Goal: Task Accomplishment & Management: Use online tool/utility

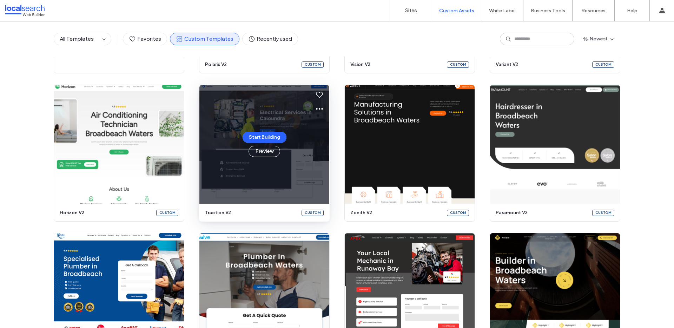
scroll to position [176, 0]
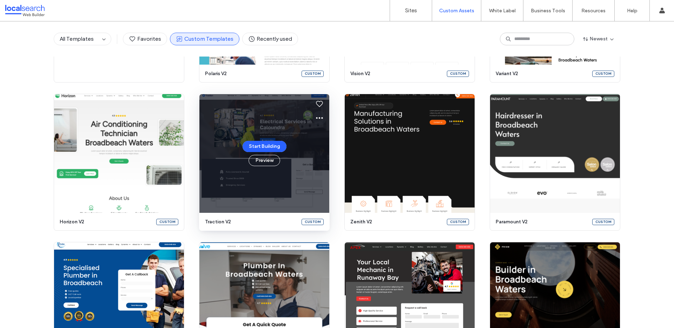
click at [319, 117] on icon at bounding box center [319, 118] width 8 height 8
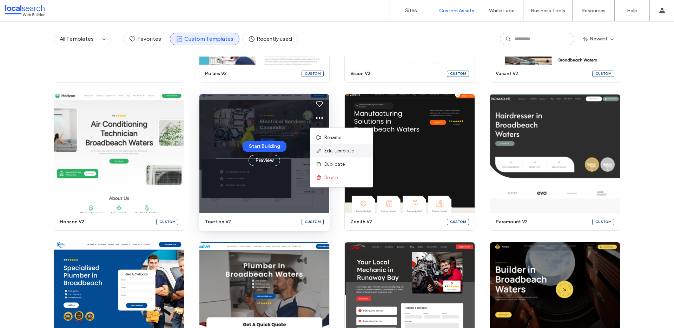
click at [335, 151] on span "Edit template" at bounding box center [338, 150] width 29 height 7
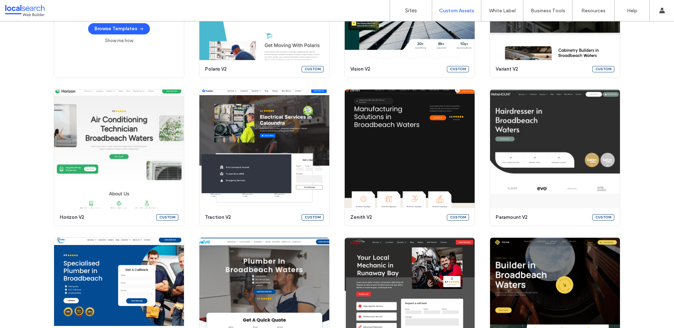
scroll to position [179, 0]
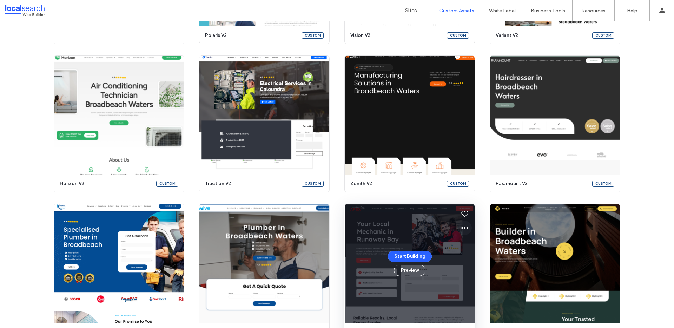
click at [461, 231] on icon at bounding box center [465, 228] width 8 height 8
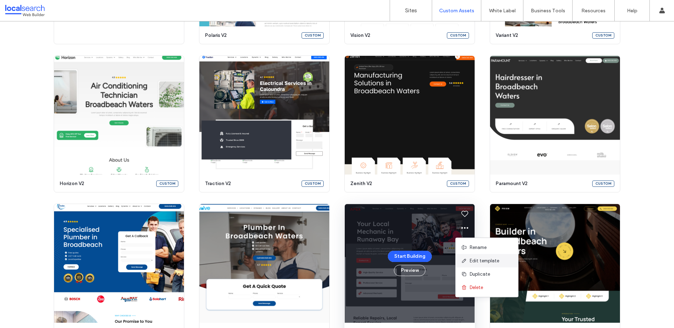
click at [490, 260] on span "Edit template" at bounding box center [484, 260] width 29 height 7
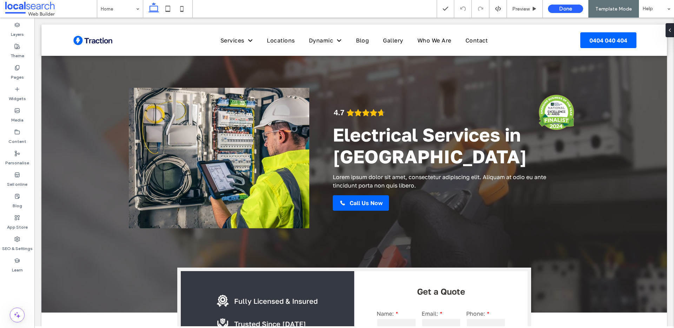
scroll to position [4, 0]
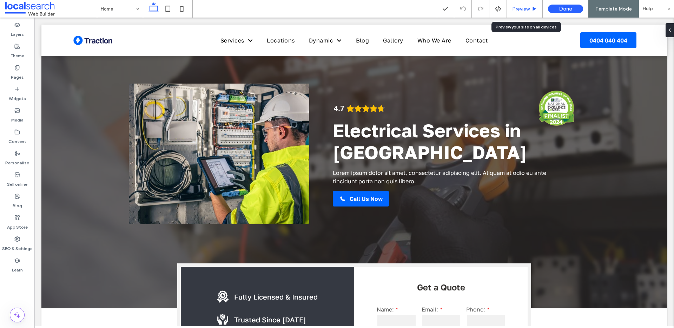
click at [521, 6] on span "Preview" at bounding box center [521, 9] width 18 height 6
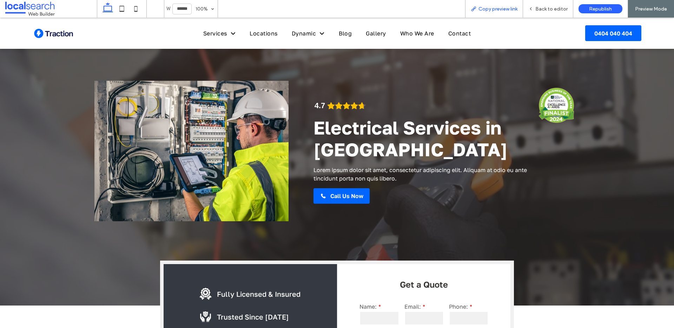
click at [494, 8] on span "Copy preview link" at bounding box center [498, 9] width 39 height 6
